Goal: Task Accomplishment & Management: Complete application form

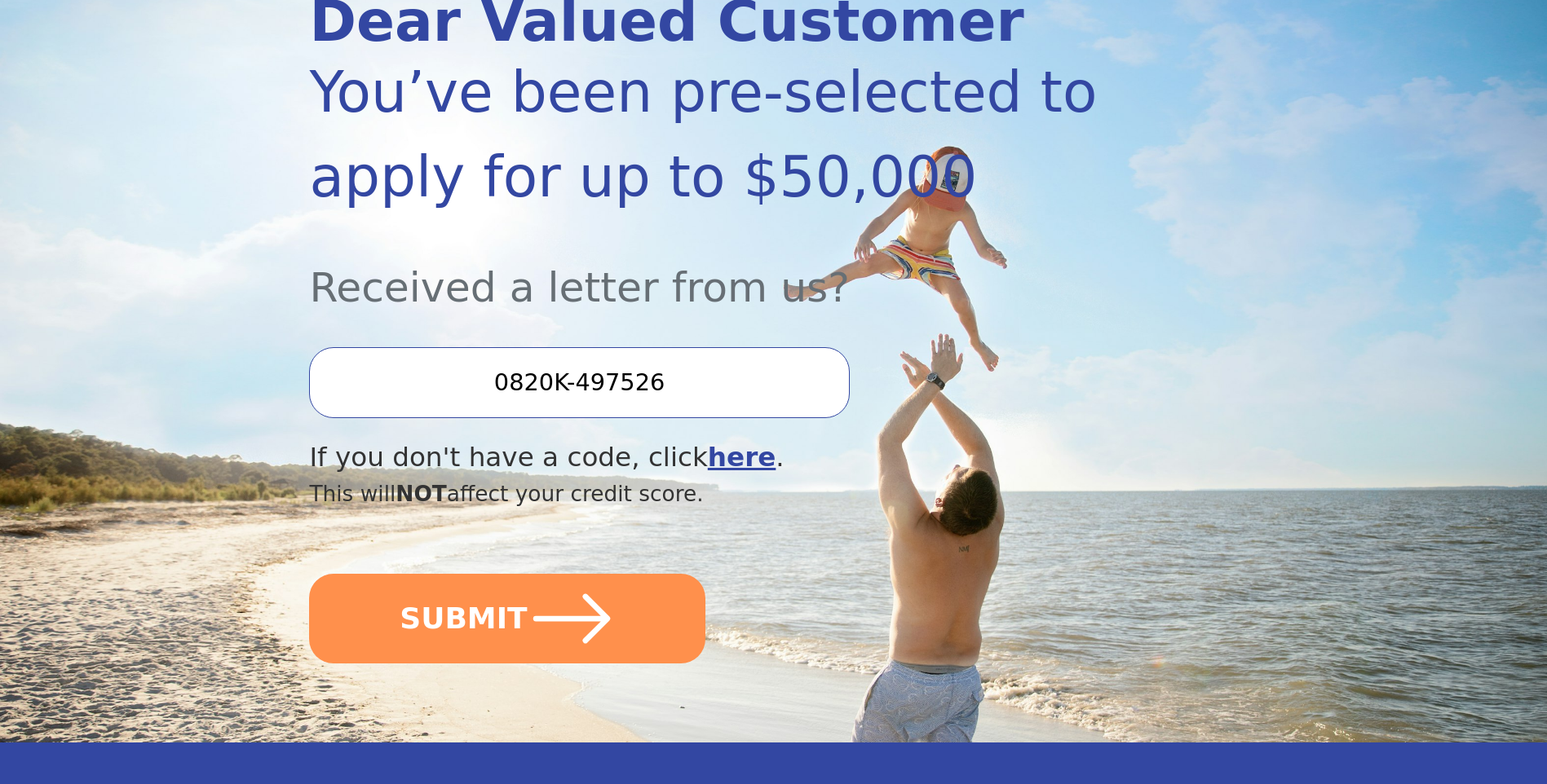
scroll to position [248, 0]
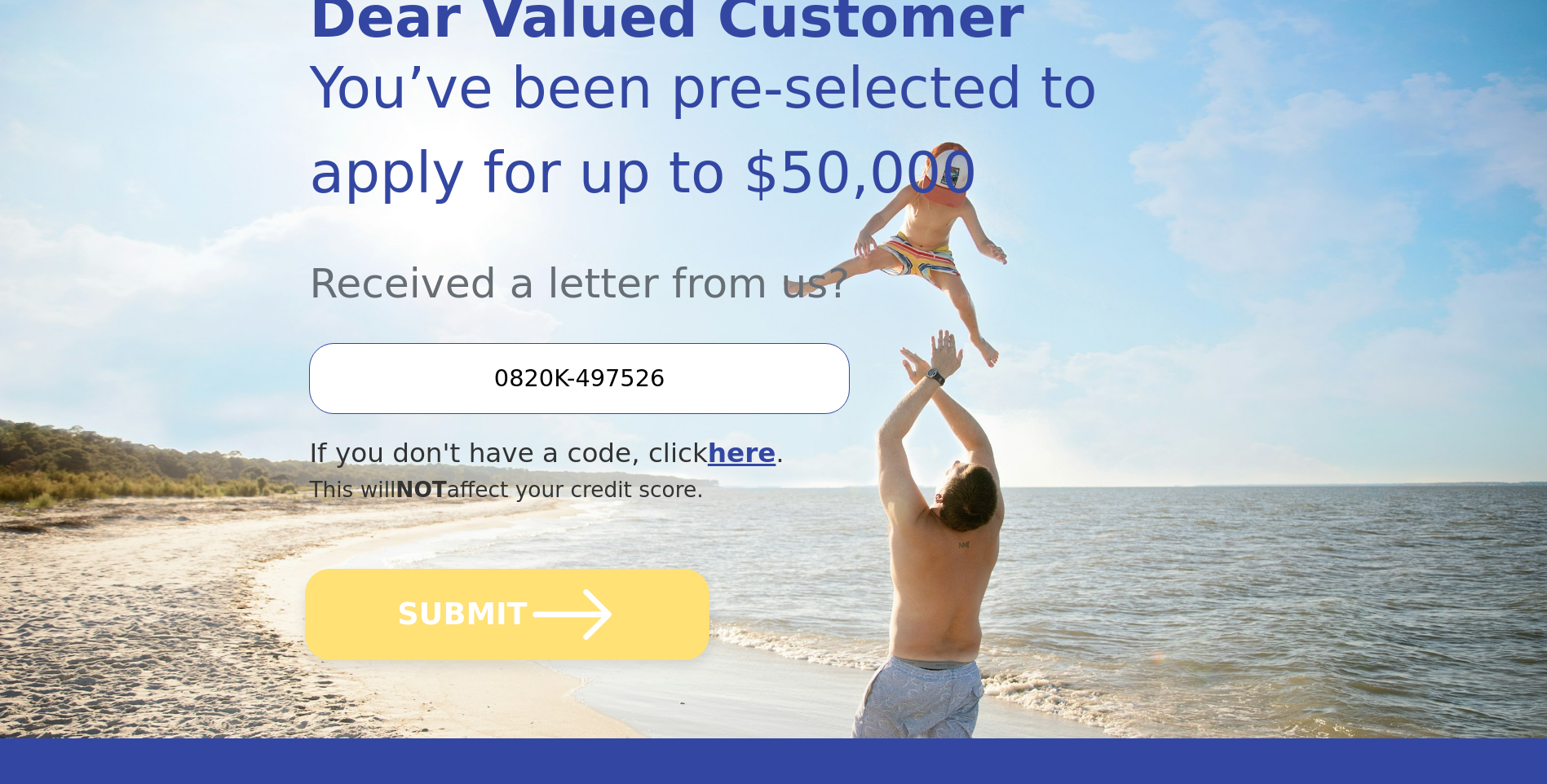
click at [571, 603] on icon "submit" at bounding box center [572, 614] width 90 height 89
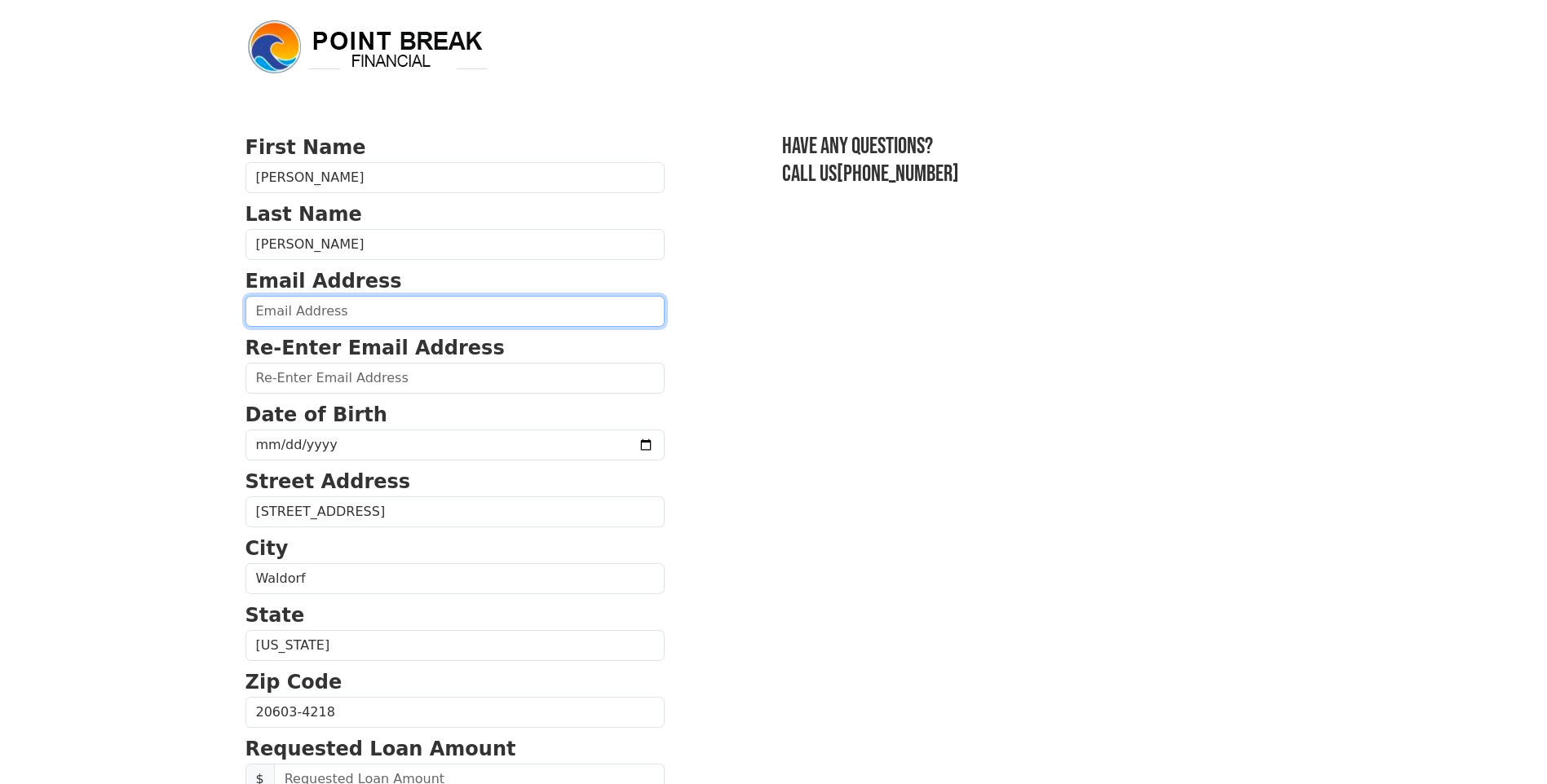
click at [334, 303] on input "email" at bounding box center [455, 312] width 419 height 31
type input "[EMAIL_ADDRESS][DOMAIN_NAME]"
type input "[PHONE_NUMBER]"
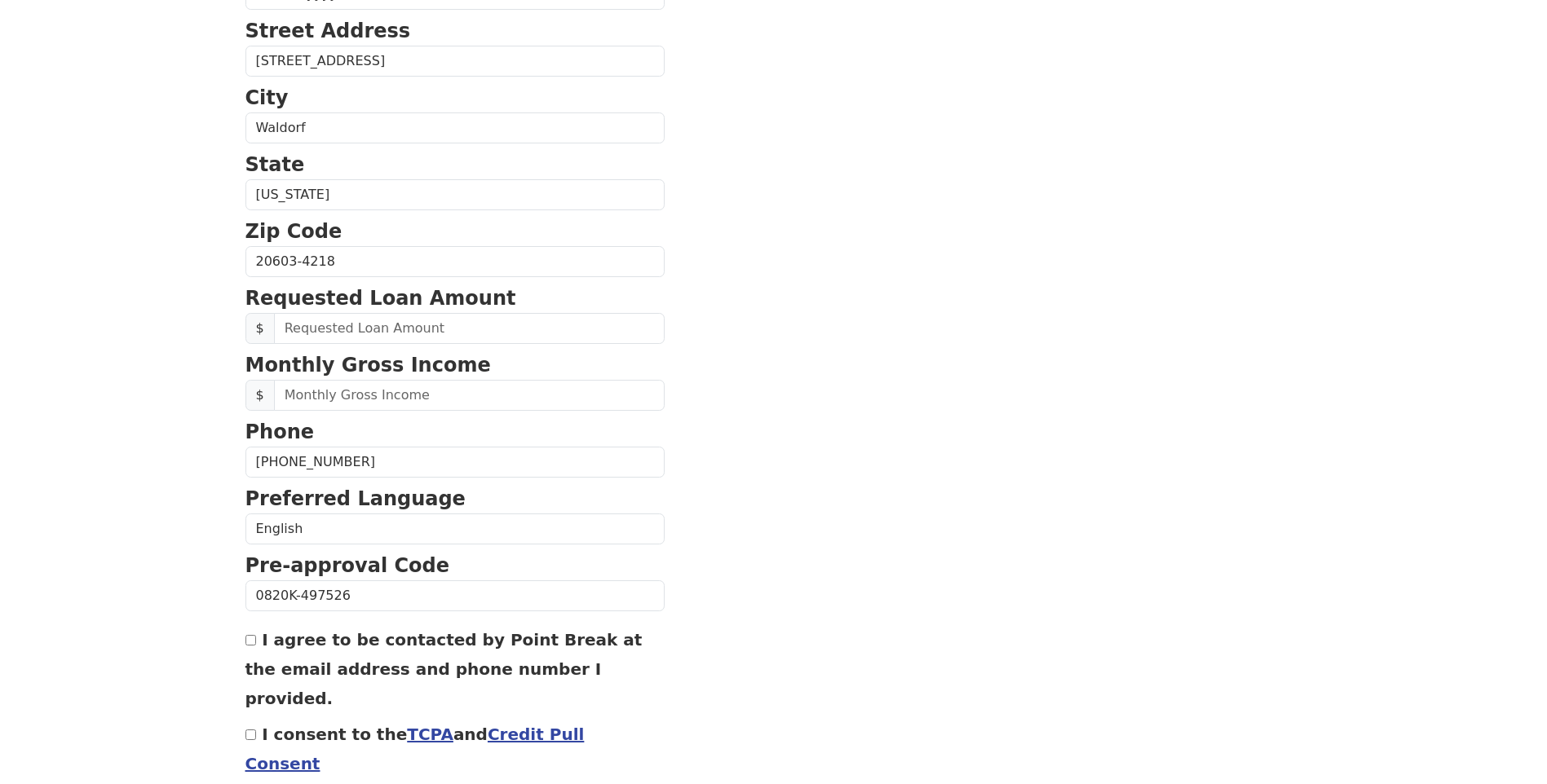
scroll to position [514, 0]
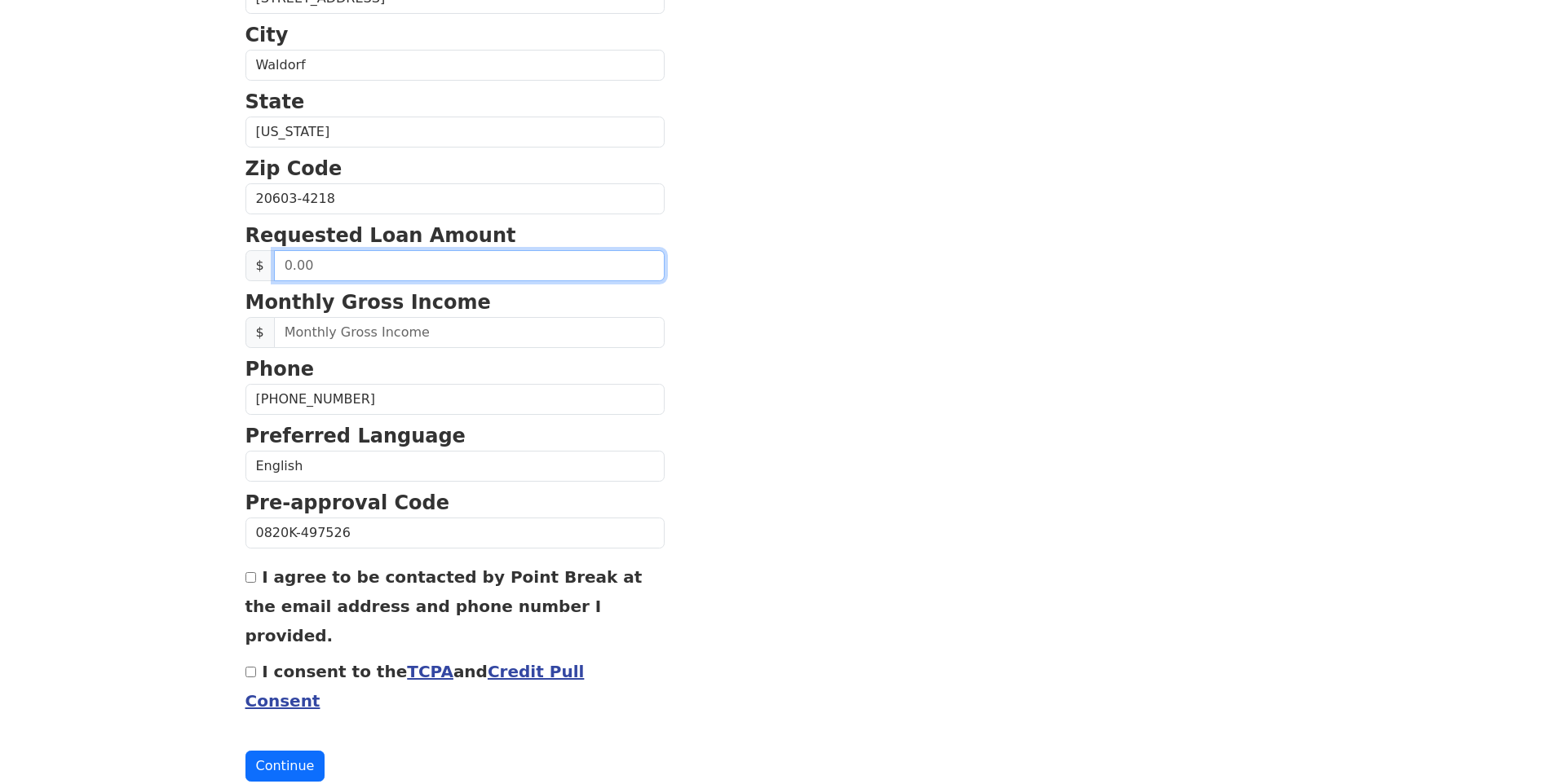
click at [310, 261] on input "text" at bounding box center [470, 266] width 391 height 31
type input "20,000.00"
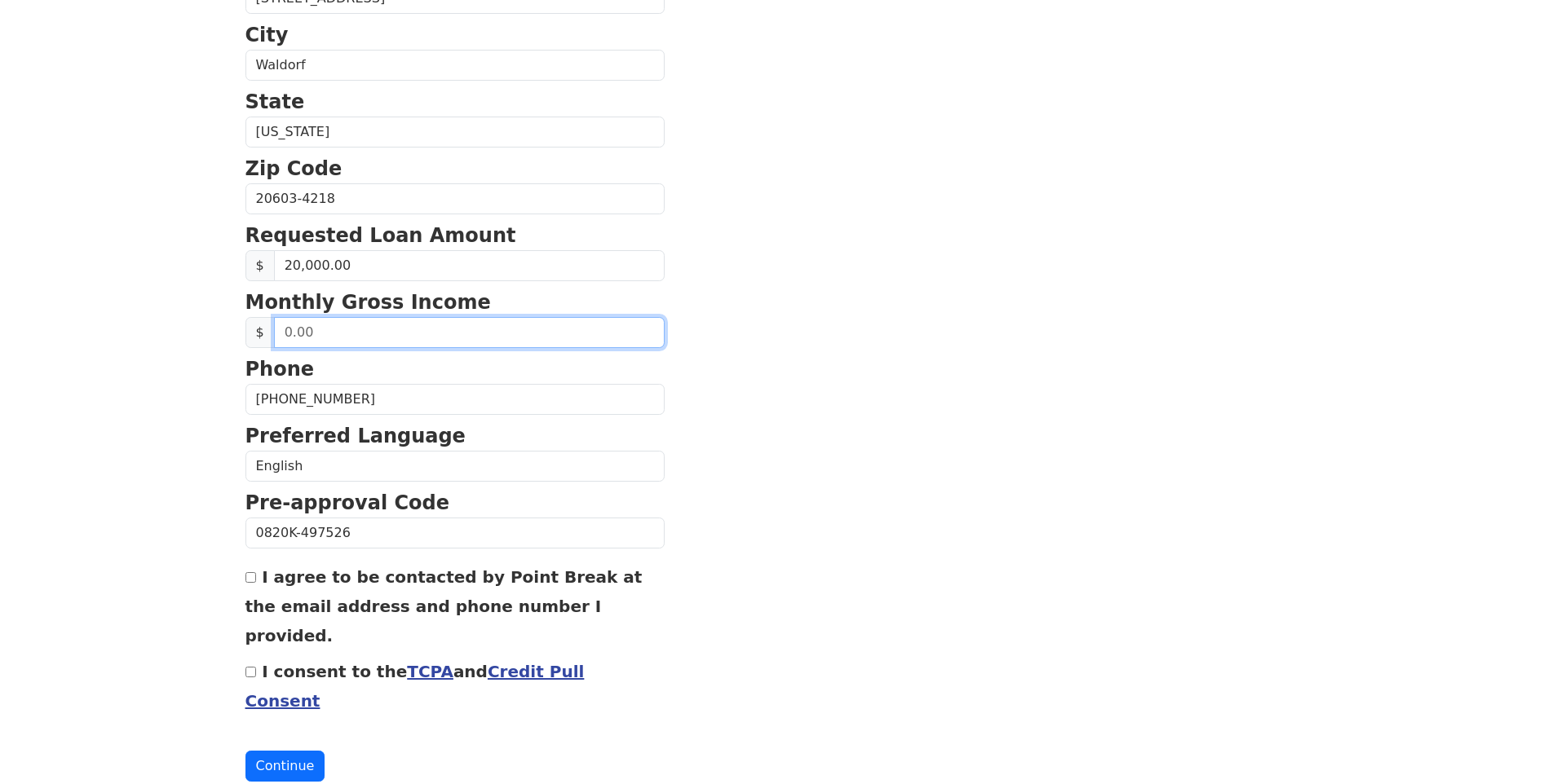
click at [333, 337] on input "text" at bounding box center [470, 332] width 391 height 31
type input "3,000.00"
click at [250, 580] on input "I agree to be contacted by Point Break at the email address and phone number I …" at bounding box center [250, 577] width 11 height 11
checkbox input "true"
click at [252, 657] on div "I consent to the TCPA and Credit Pull Consent" at bounding box center [455, 686] width 419 height 59
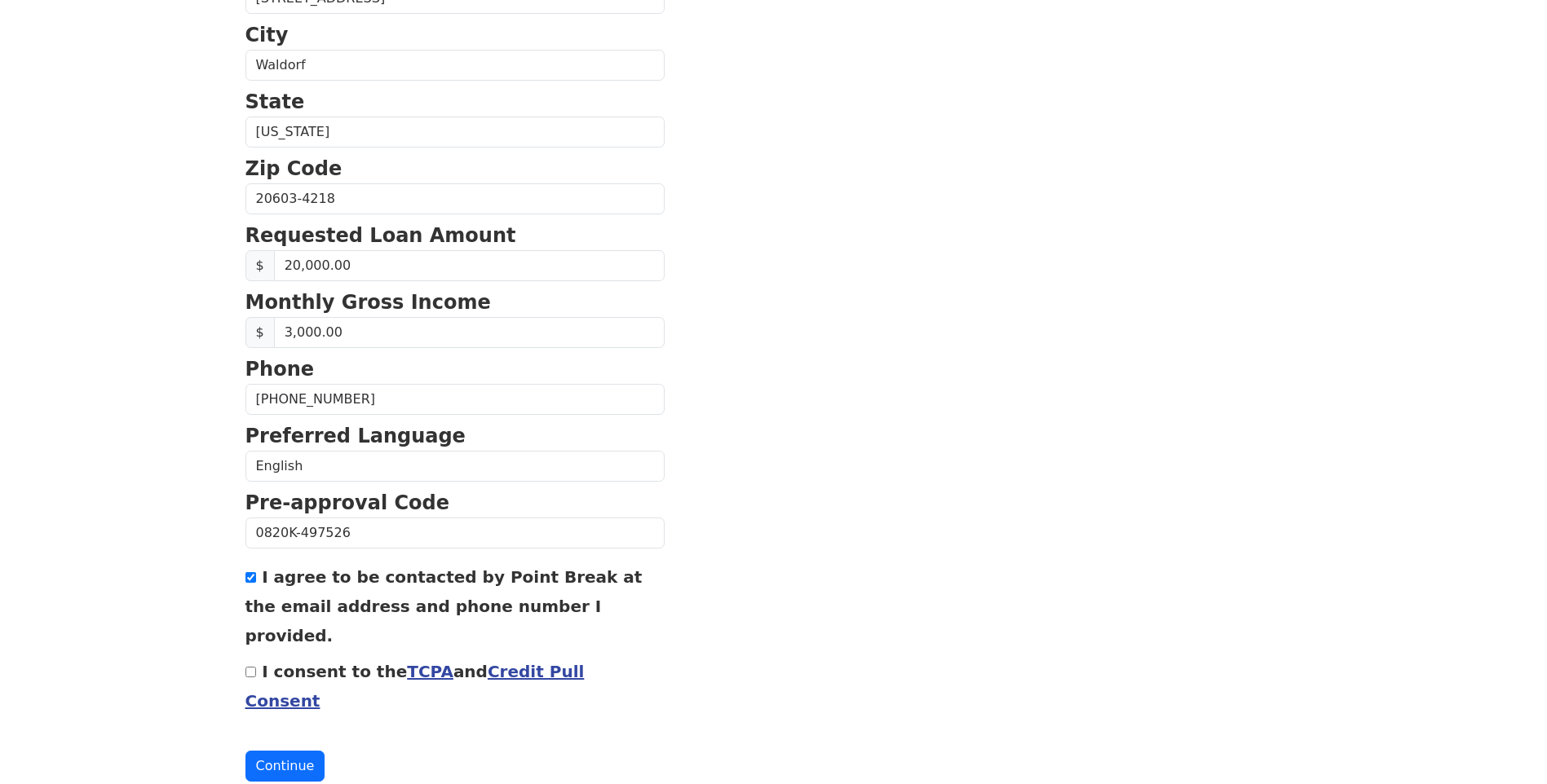
click at [246, 667] on input "I consent to the TCPA and Credit Pull Consent" at bounding box center [250, 672] width 11 height 11
checkbox input "true"
click at [273, 751] on button "Continue" at bounding box center [285, 767] width 80 height 31
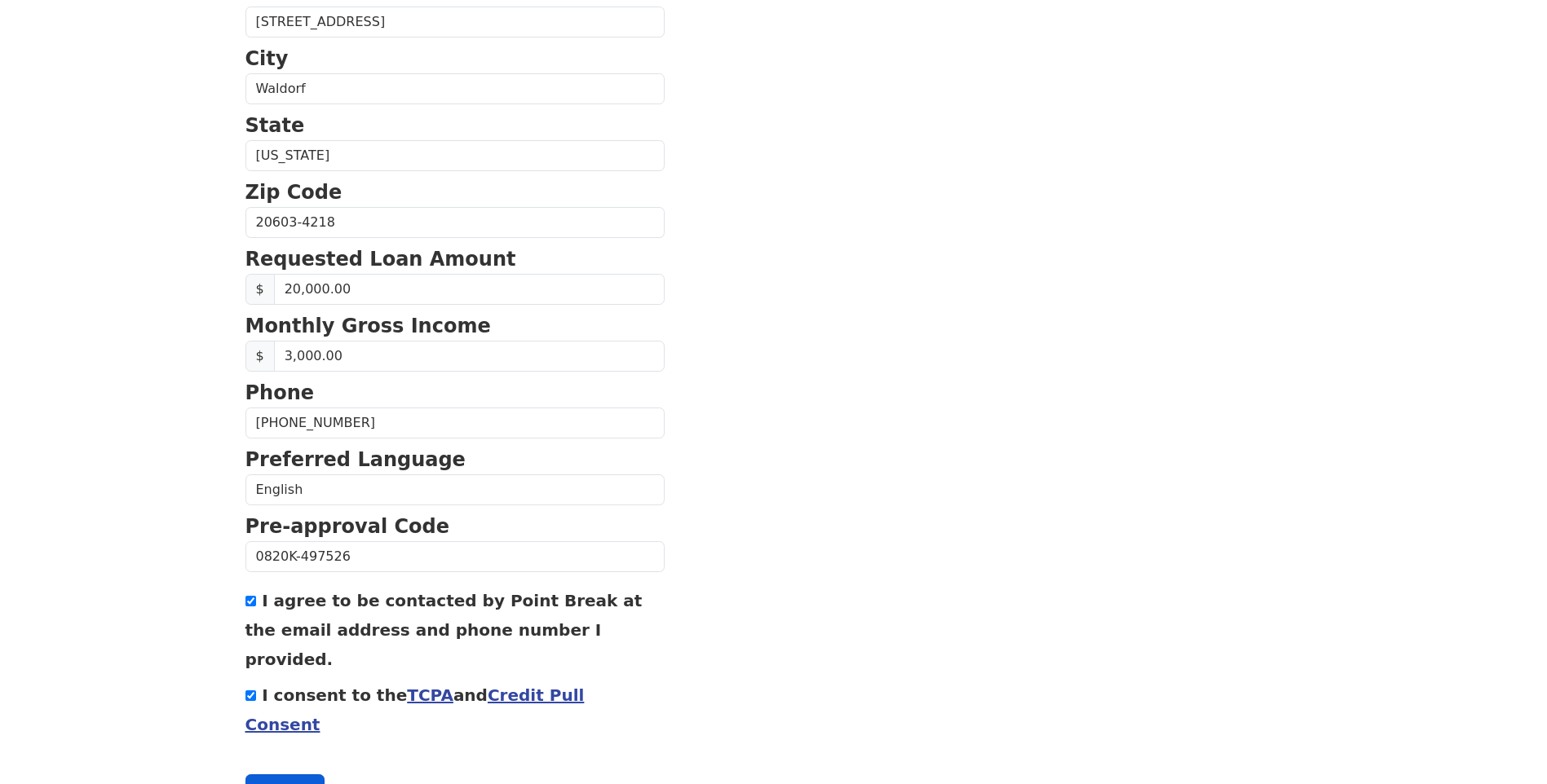
scroll to position [538, 0]
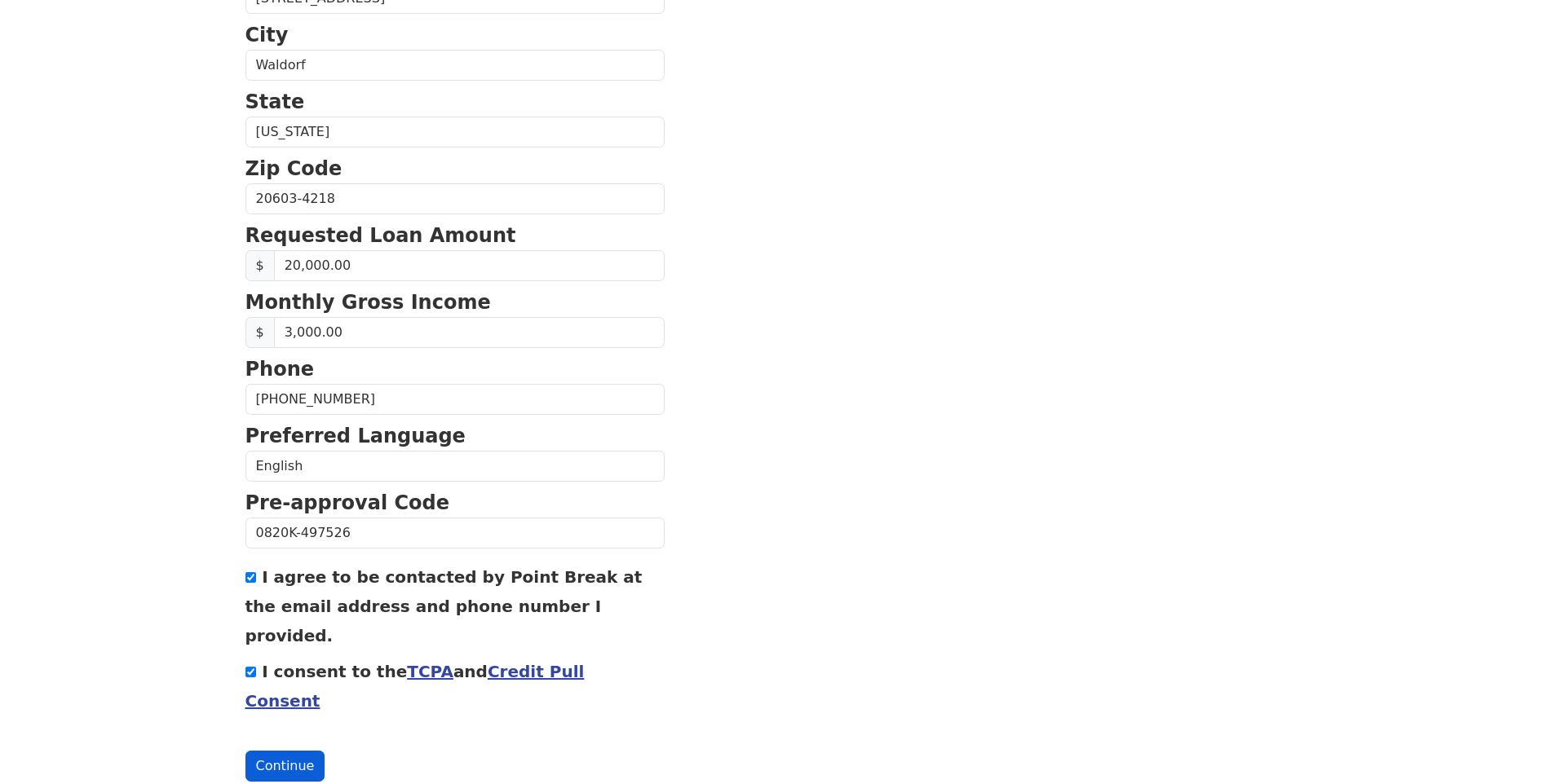
click at [285, 751] on button "Continue" at bounding box center [285, 767] width 80 height 31
click at [279, 751] on button "Continue" at bounding box center [285, 767] width 80 height 31
